Goal: Information Seeking & Learning: Learn about a topic

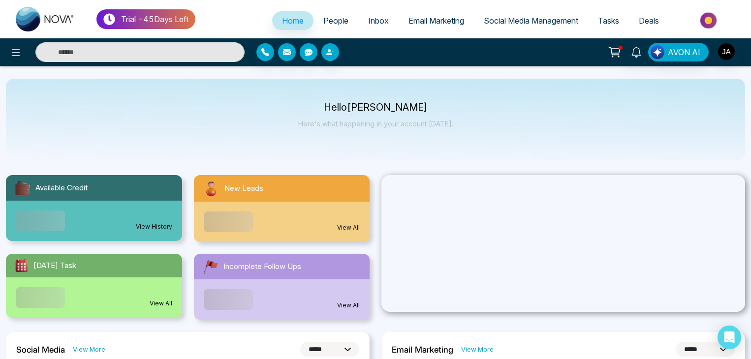
select select "*"
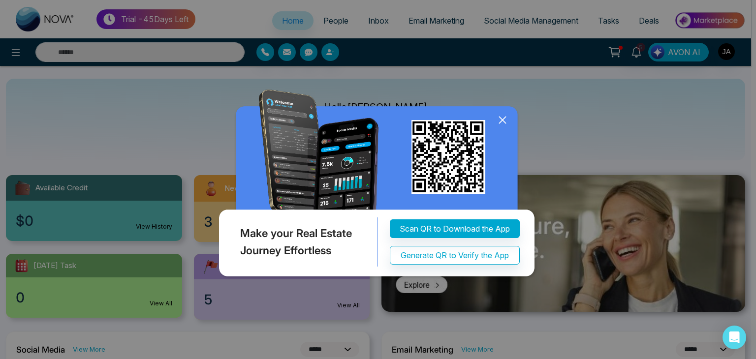
click at [500, 127] on icon at bounding box center [502, 120] width 15 height 15
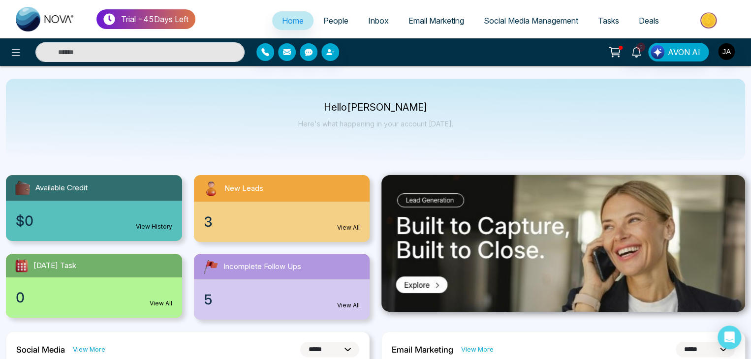
click at [331, 15] on link "People" at bounding box center [336, 20] width 45 height 19
click at [336, 18] on span "People" at bounding box center [335, 21] width 25 height 10
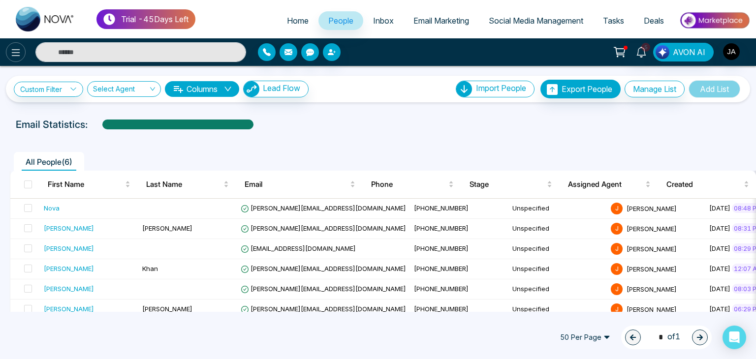
click at [15, 54] on icon at bounding box center [16, 53] width 12 height 12
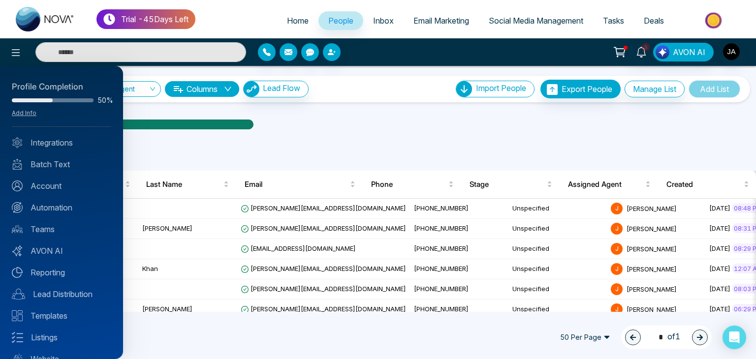
click at [299, 208] on div at bounding box center [378, 179] width 756 height 359
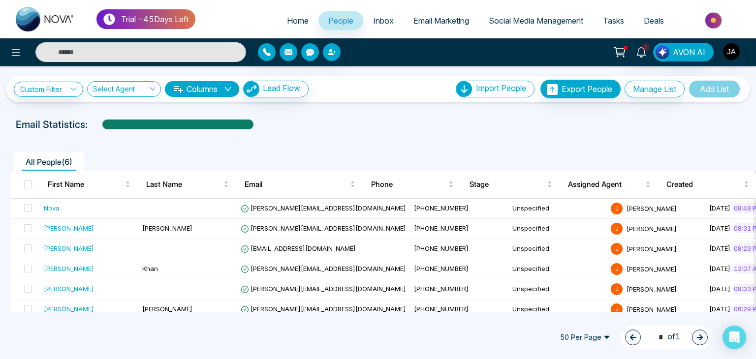
click at [339, 138] on div "All People ( 6 ) First Name Last Name Email Phone Stage Assigned Agent Created …" at bounding box center [378, 228] width 744 height 185
click at [339, 147] on div "All People ( 6 )" at bounding box center [378, 158] width 748 height 25
click at [305, 209] on span "[PERSON_NAME][EMAIL_ADDRESS][DOMAIN_NAME]" at bounding box center [323, 208] width 165 height 8
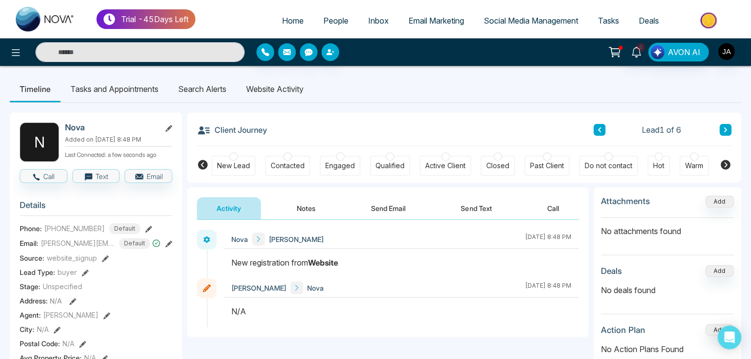
click at [283, 95] on li "Website Activity" at bounding box center [274, 89] width 77 height 27
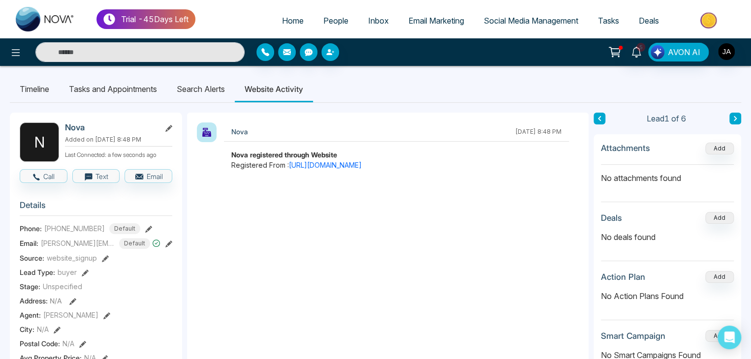
click at [320, 12] on link "People" at bounding box center [336, 20] width 45 height 19
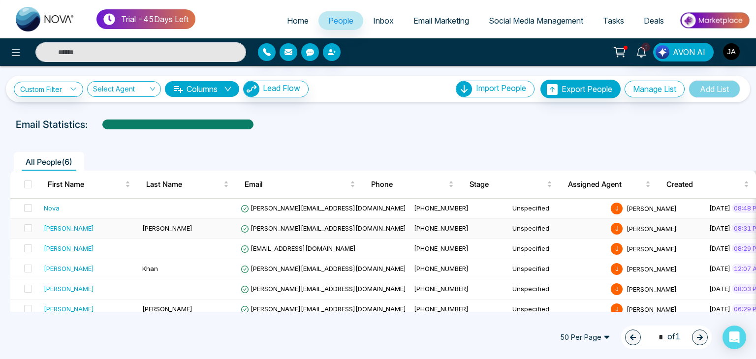
click at [301, 229] on span "[PERSON_NAME][EMAIL_ADDRESS][DOMAIN_NAME]" at bounding box center [323, 228] width 165 height 8
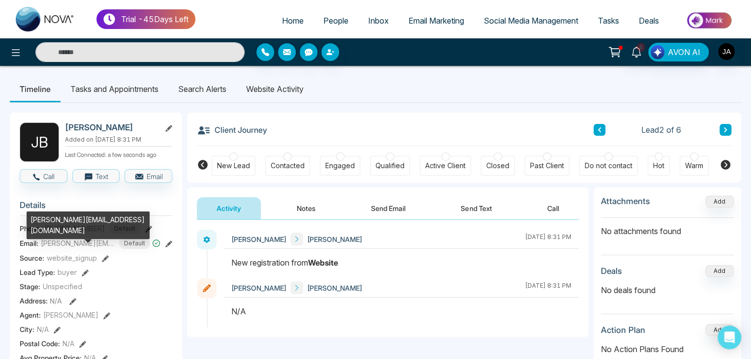
click at [85, 241] on span "[PERSON_NAME][EMAIL_ADDRESS][DOMAIN_NAME]" at bounding box center [78, 243] width 74 height 10
copy span "[PERSON_NAME][EMAIL_ADDRESS][DOMAIN_NAME]"
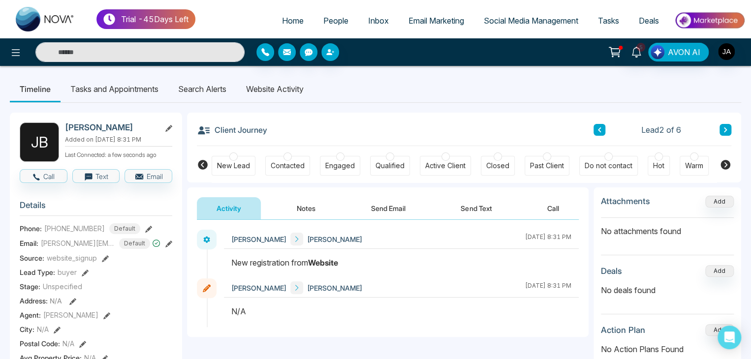
click at [285, 95] on li "Website Activity" at bounding box center [274, 89] width 77 height 27
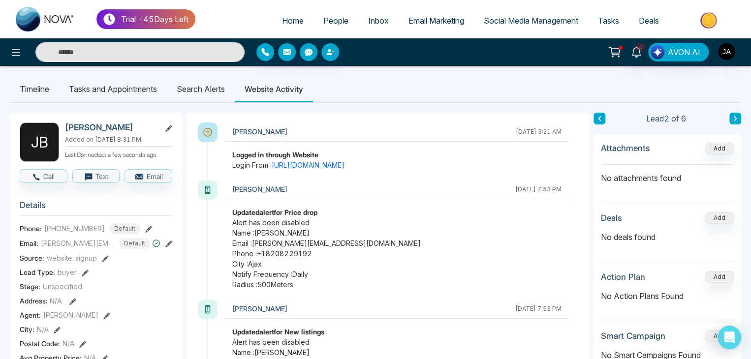
click at [291, 194] on div "[PERSON_NAME]" at bounding box center [371, 189] width 278 height 13
click at [345, 166] on link "[URL][DOMAIN_NAME]" at bounding box center [308, 165] width 73 height 8
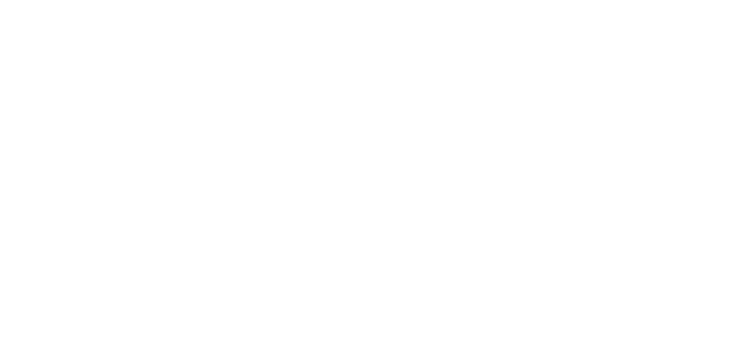
click at [576, 137] on body "/people/view/12689631?people_token=92587bd0-3af2-433b-8388-742fbd1e1766&nav-tab…" at bounding box center [378, 179] width 756 height 359
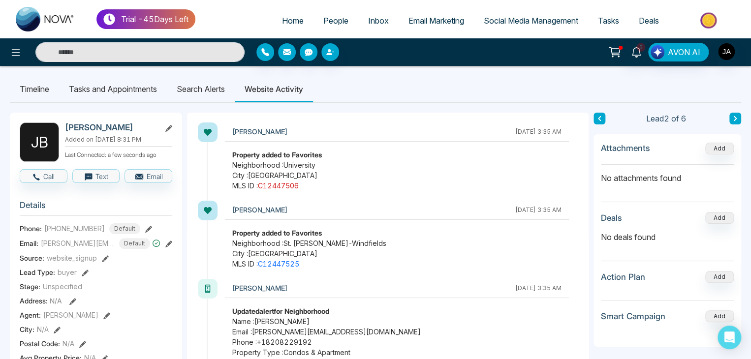
click at [292, 182] on link "C12447506" at bounding box center [278, 186] width 41 height 8
click at [291, 261] on link "C12447525" at bounding box center [278, 264] width 41 height 8
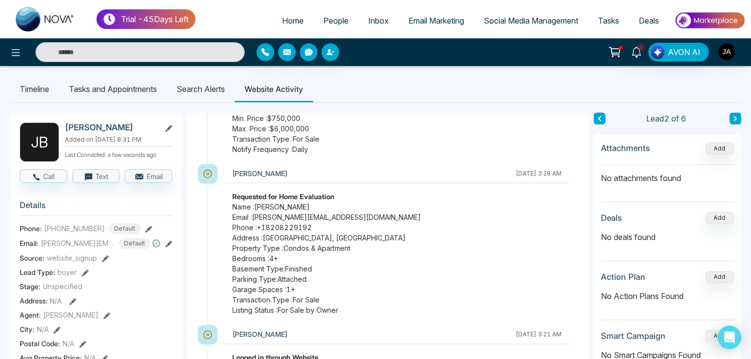
scroll to position [963, 0]
click at [290, 263] on span "Basement Type: Finished" at bounding box center [396, 268] width 329 height 10
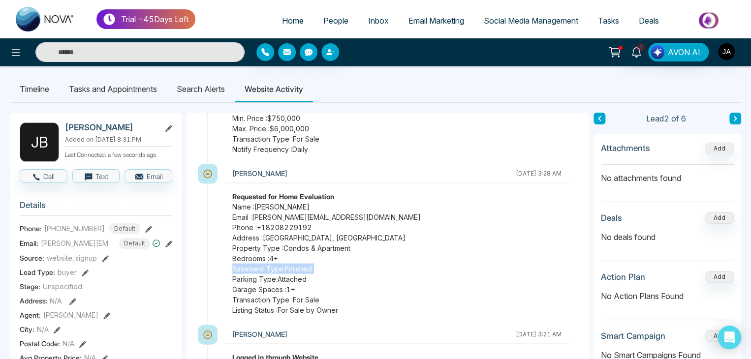
click at [290, 263] on span "Basement Type: Finished" at bounding box center [396, 268] width 329 height 10
click at [295, 258] on span "Bedrooms : 4 +" at bounding box center [396, 258] width 329 height 10
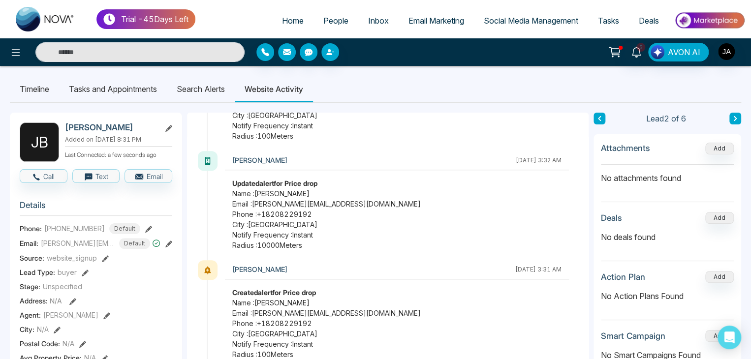
scroll to position [626, 0]
